Goal: Find specific page/section: Find specific page/section

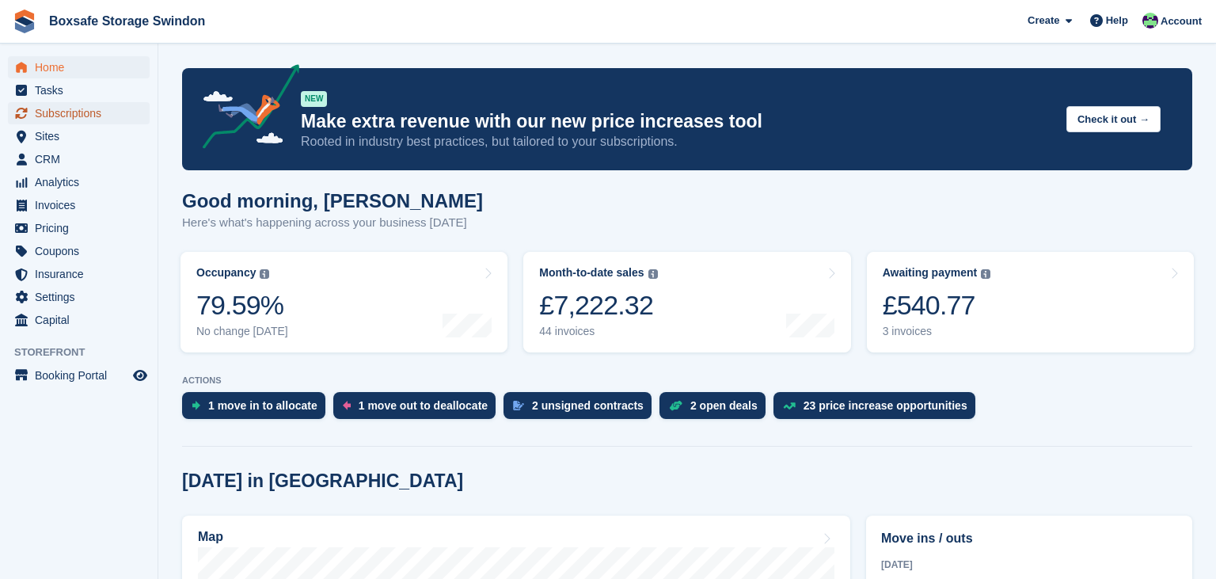
click at [106, 117] on span "Subscriptions" at bounding box center [82, 113] width 95 height 22
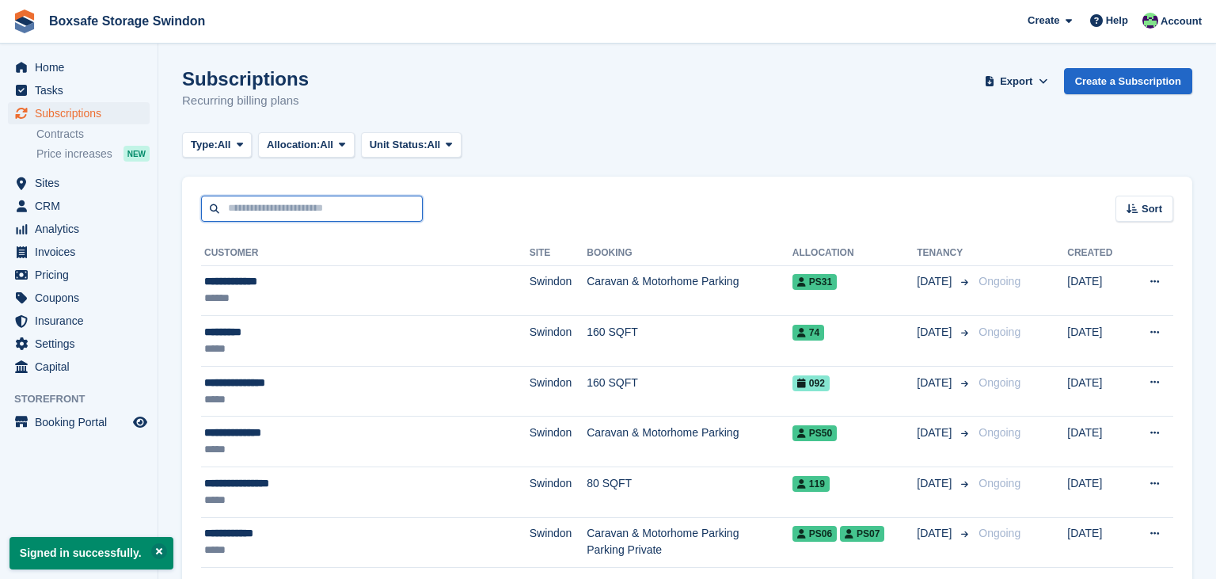
click at [295, 212] on input "text" at bounding box center [312, 208] width 222 height 26
type input "*******"
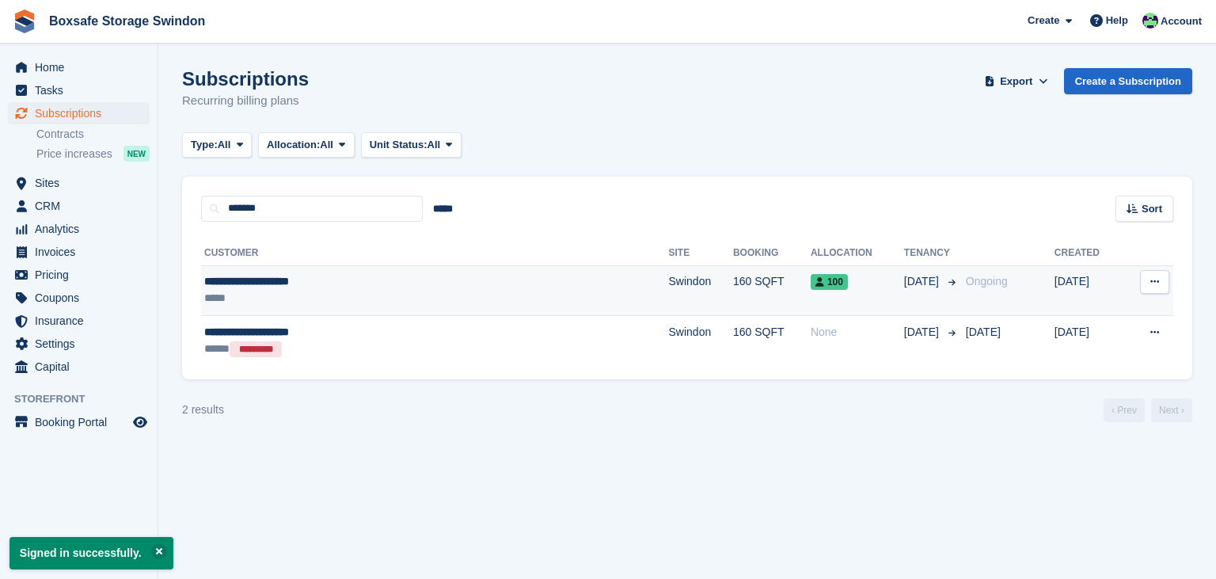
click at [733, 283] on td "160 SQFT" at bounding box center [772, 290] width 78 height 51
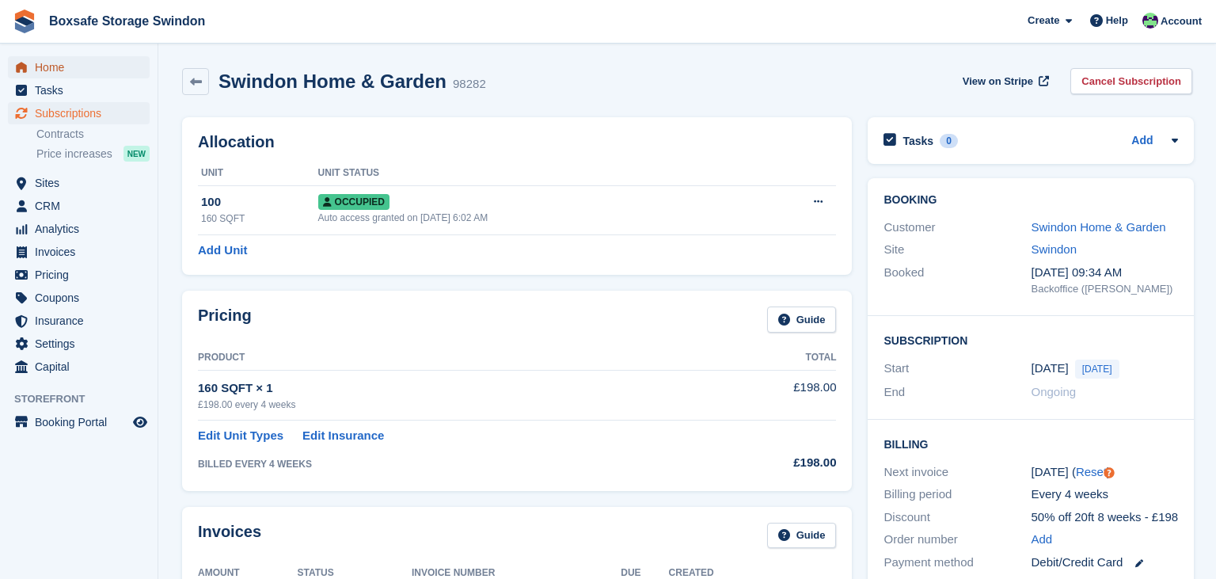
click at [56, 69] on span "Home" at bounding box center [82, 67] width 95 height 22
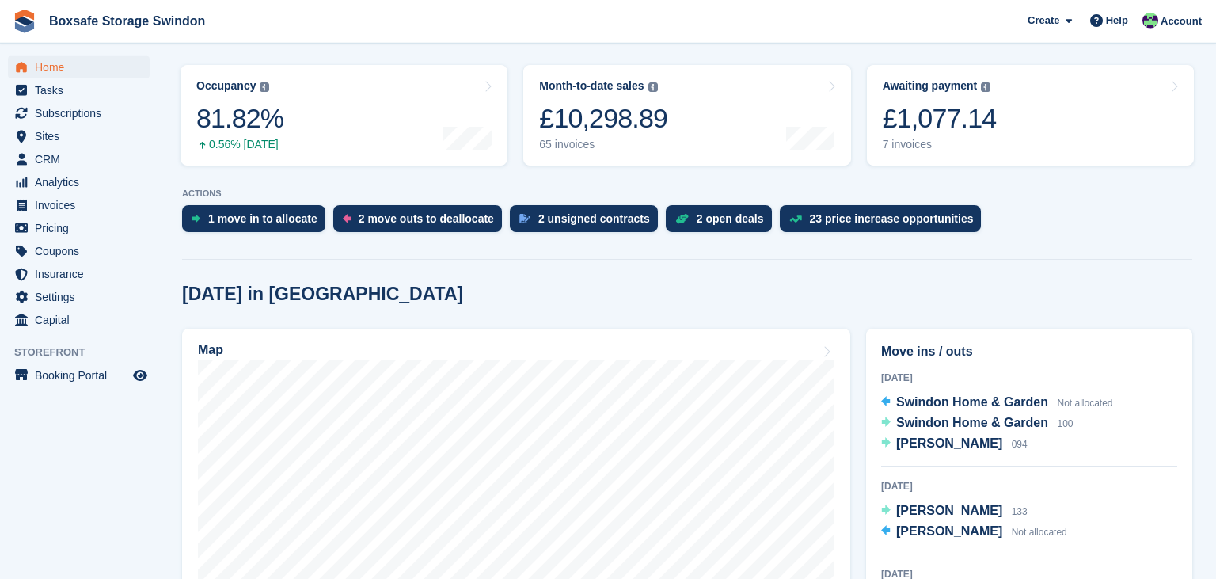
scroll to position [197, 0]
